Goal: Check status: Check status

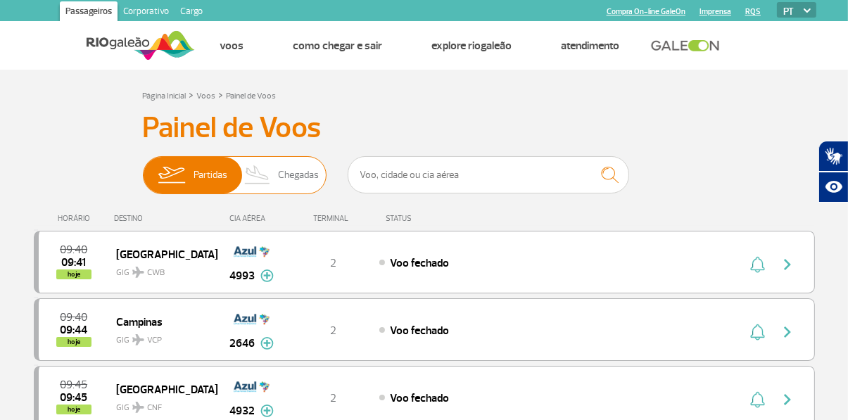
click at [304, 177] on span "Chegadas" at bounding box center [298, 175] width 41 height 37
click at [143, 168] on input "Partidas Chegadas" at bounding box center [143, 168] width 0 height 0
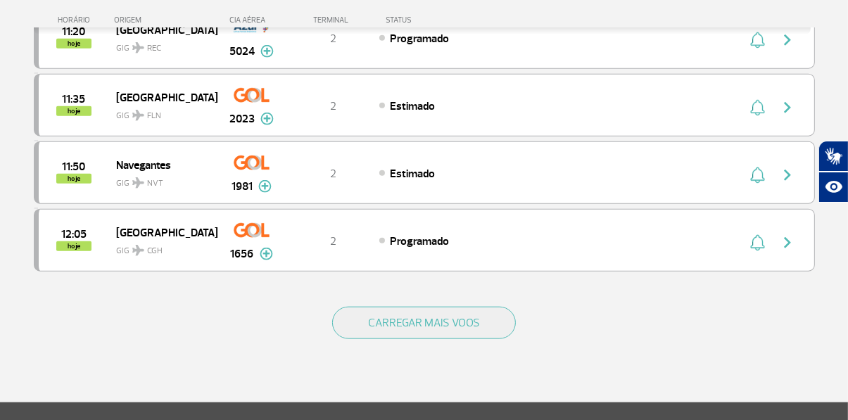
scroll to position [1346, 0]
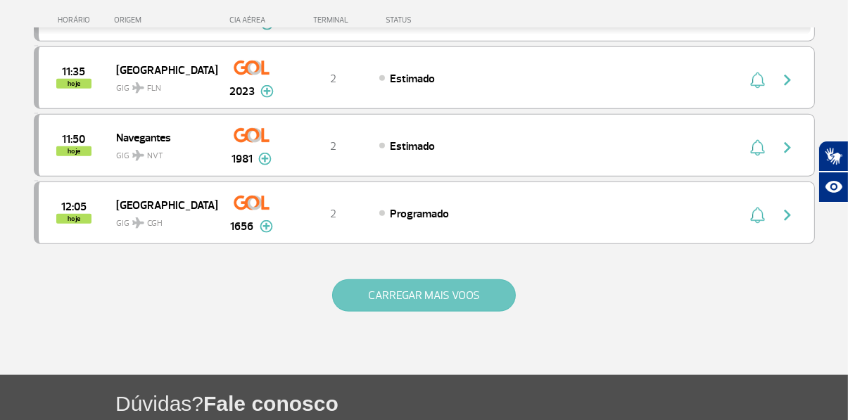
click at [473, 296] on button "CARREGAR MAIS VOOS" at bounding box center [424, 295] width 184 height 32
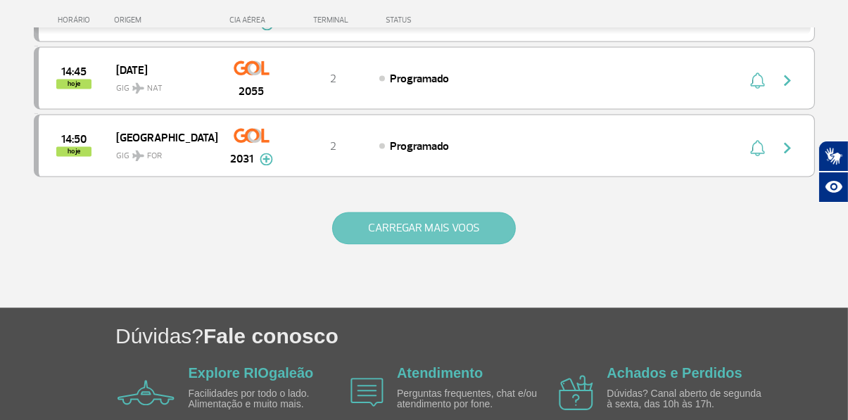
scroll to position [2765, 0]
click at [479, 222] on button "CARREGAR MAIS VOOS" at bounding box center [424, 229] width 184 height 32
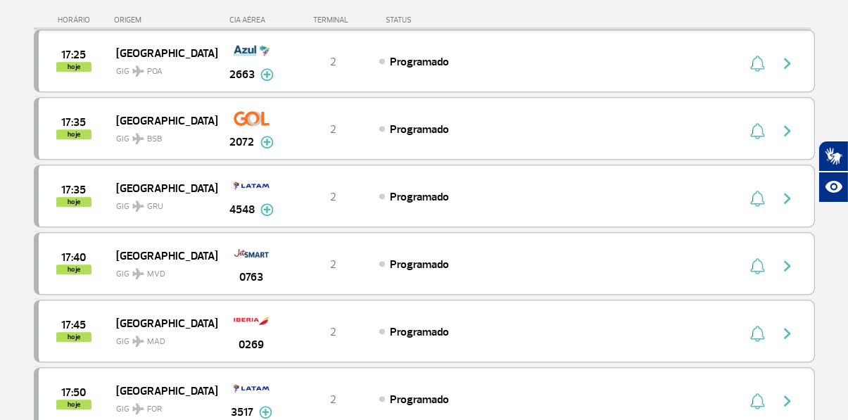
scroll to position [3796, 0]
click at [101, 320] on div "17:45 hoje" at bounding box center [77, 331] width 77 height 22
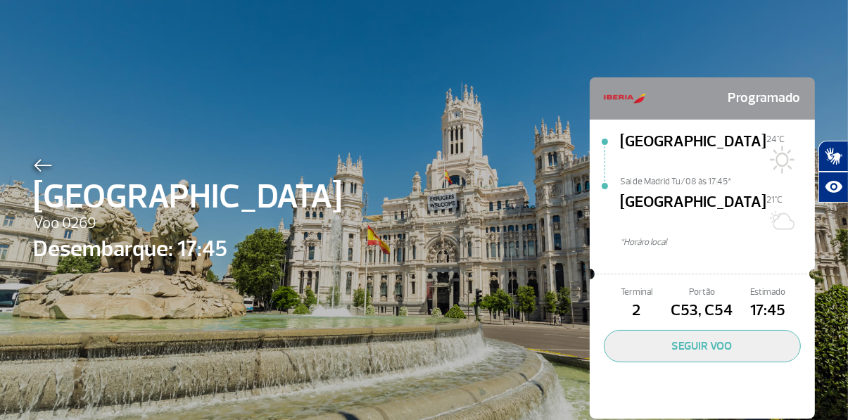
click at [37, 164] on img at bounding box center [43, 165] width 18 height 13
